Goal: Find contact information: Find contact information

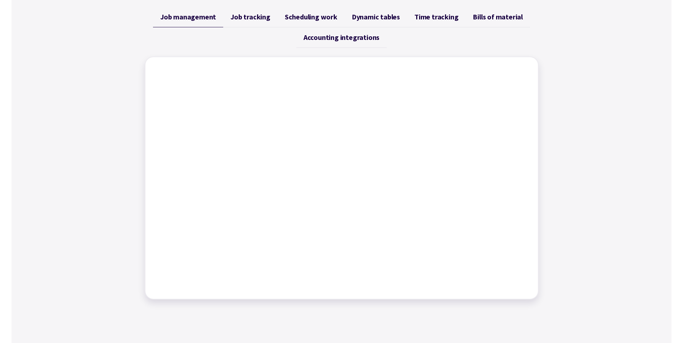
scroll to position [180, 0]
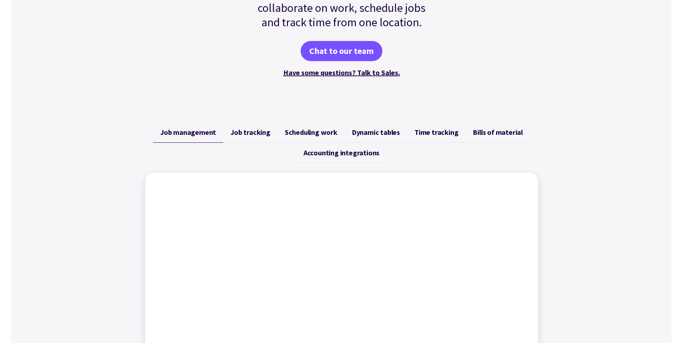
click at [251, 133] on span "Job tracking" at bounding box center [250, 132] width 40 height 9
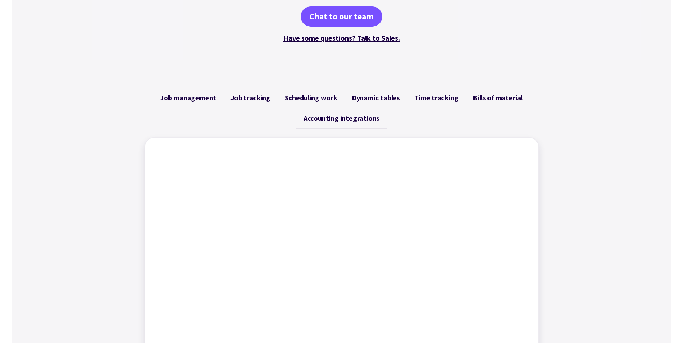
scroll to position [252, 0]
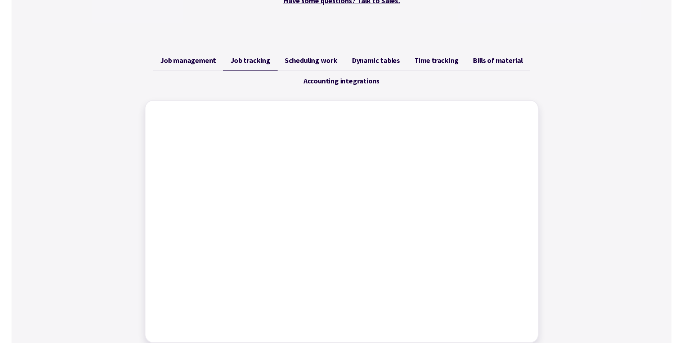
click at [322, 61] on span "Scheduling work" at bounding box center [311, 60] width 53 height 9
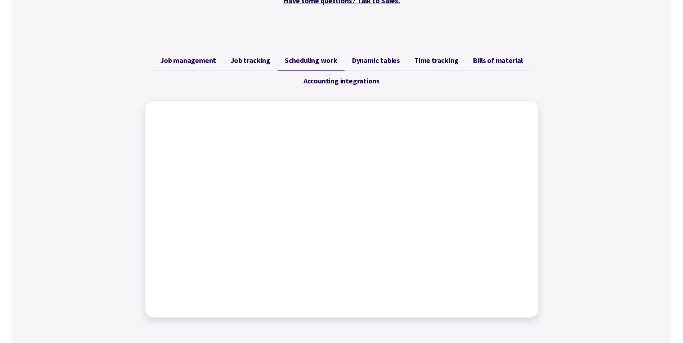
click at [390, 56] on span "Dynamic tables" at bounding box center [376, 60] width 48 height 9
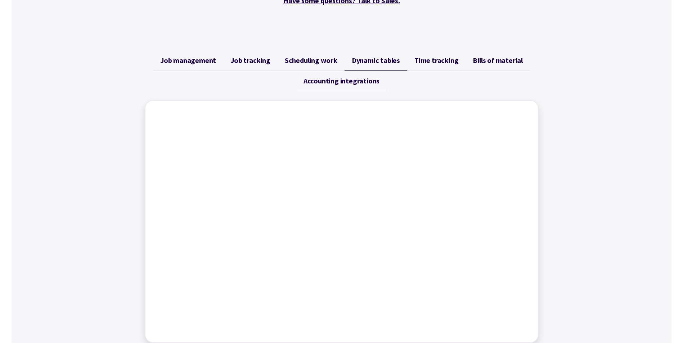
click at [433, 62] on span "Time tracking" at bounding box center [436, 60] width 44 height 9
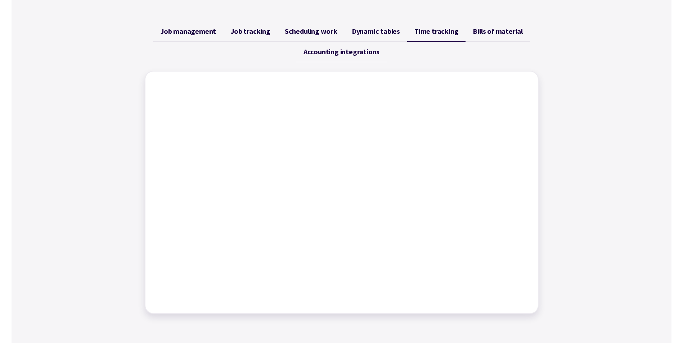
scroll to position [324, 0]
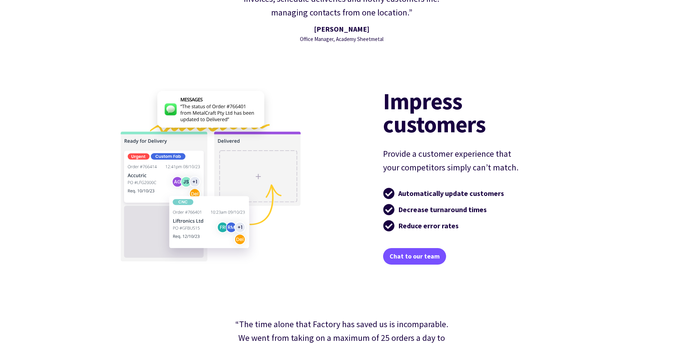
scroll to position [1367, 0]
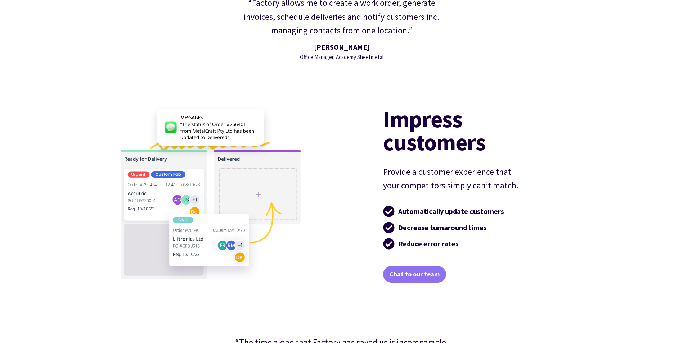
click at [406, 274] on link "Chat to our team" at bounding box center [414, 274] width 63 height 17
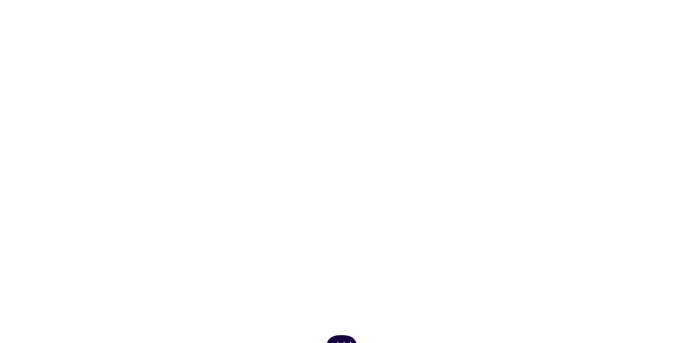
scroll to position [144, 0]
